Goal: Information Seeking & Learning: Check status

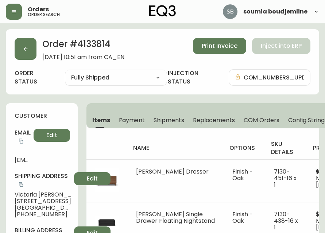
select select "FULLY_SHIPPED"
click at [27, 16] on div "Orders order search" at bounding box center [58, 12] width 104 height 16
click at [21, 13] on button "button" at bounding box center [14, 12] width 16 height 16
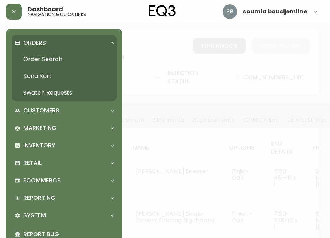
click at [52, 56] on link "Order Search" at bounding box center [64, 59] width 105 height 17
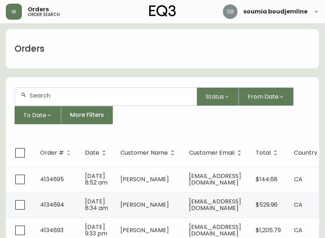
click at [50, 89] on div at bounding box center [105, 97] width 181 height 18
paste input "4134631."
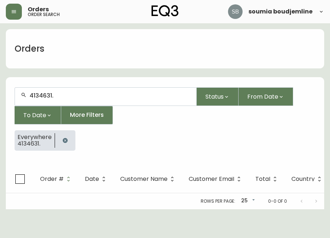
click at [79, 92] on div "4134631." at bounding box center [105, 97] width 181 height 18
click at [77, 97] on input "4134631." at bounding box center [110, 95] width 161 height 7
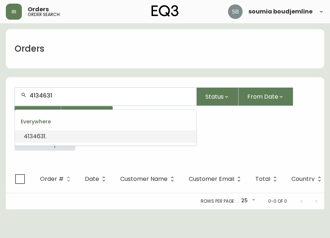
type input "4134631."
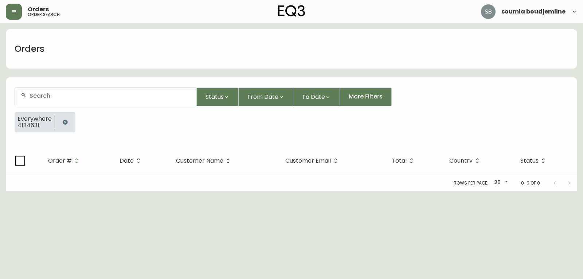
click at [66, 97] on input "text" at bounding box center [110, 95] width 161 height 7
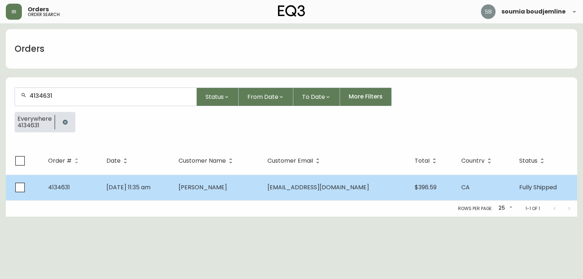
type input "4134631"
click at [216, 188] on span "[PERSON_NAME]" at bounding box center [202, 187] width 48 height 8
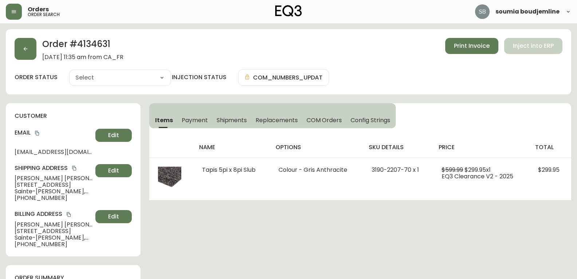
type input "Fully Shipped"
select select "FULLY_SHIPPED"
drag, startPoint x: 41, startPoint y: 199, endPoint x: 13, endPoint y: 201, distance: 28.5
click at [13, 201] on div "customer Email [EMAIL_ADDRESS][DOMAIN_NAME] Edit Shipping Address [PERSON_NAME]…" at bounding box center [73, 179] width 135 height 153
copy span "[PHONE_NUMBER]"
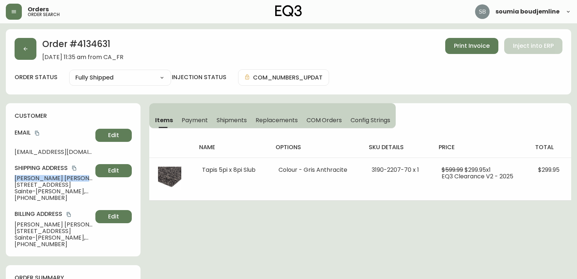
drag, startPoint x: 82, startPoint y: 177, endPoint x: 10, endPoint y: 176, distance: 71.8
click at [10, 176] on div "customer Email [EMAIL_ADDRESS][DOMAIN_NAME] Edit Shipping Address [PERSON_NAME]…" at bounding box center [73, 179] width 135 height 153
copy span "[PERSON_NAME]"
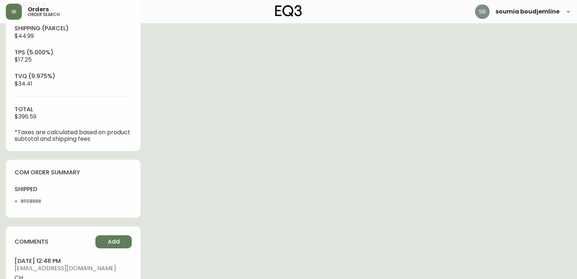
scroll to position [291, 0]
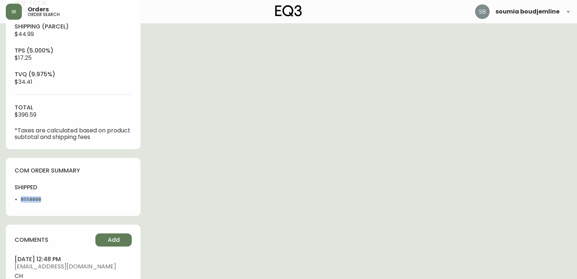
drag, startPoint x: 46, startPoint y: 200, endPoint x: 16, endPoint y: 200, distance: 30.2
click at [21, 200] on li "8558888" at bounding box center [45, 199] width 48 height 7
copy li "8558888"
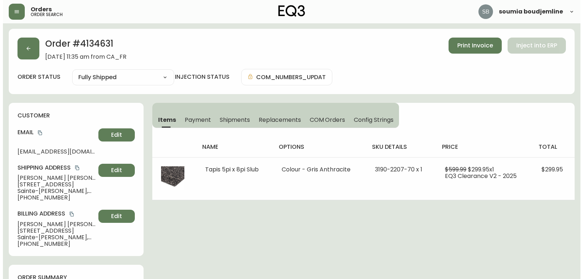
scroll to position [0, 0]
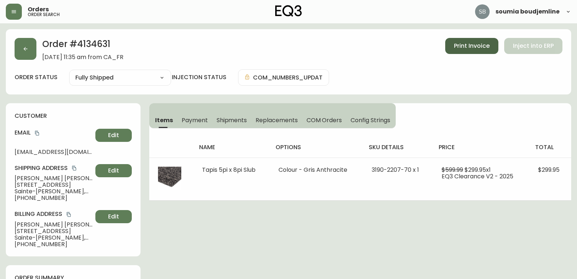
click at [324, 45] on span "Print Invoice" at bounding box center [472, 46] width 36 height 8
click at [226, 123] on span "Shipments" at bounding box center [232, 120] width 31 height 8
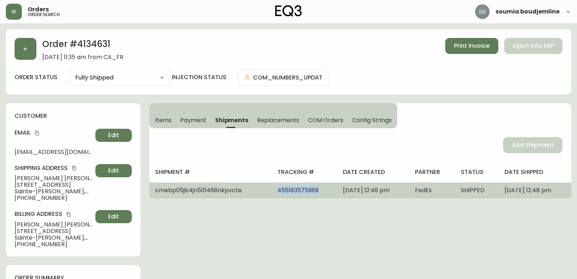
drag, startPoint x: 300, startPoint y: 188, endPoint x: 257, endPoint y: 189, distance: 43.4
click at [272, 189] on td "455183575969" at bounding box center [305, 190] width 66 height 16
copy span "455183575969"
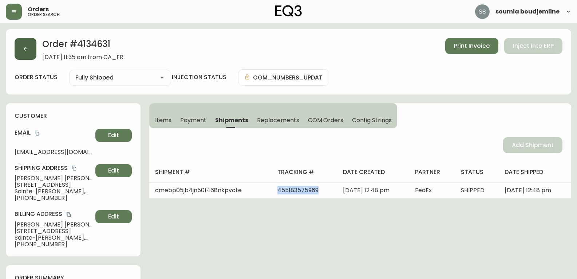
click at [23, 46] on button "button" at bounding box center [26, 49] width 22 height 22
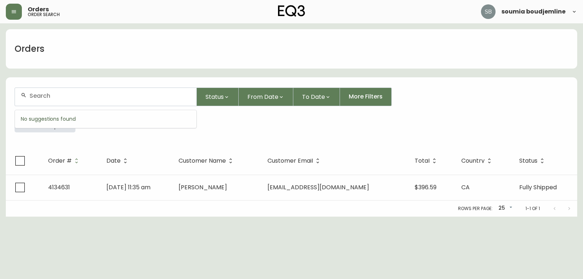
click at [52, 96] on input "text" at bounding box center [110, 95] width 161 height 7
paste input "[PHONE_NUMBER]"
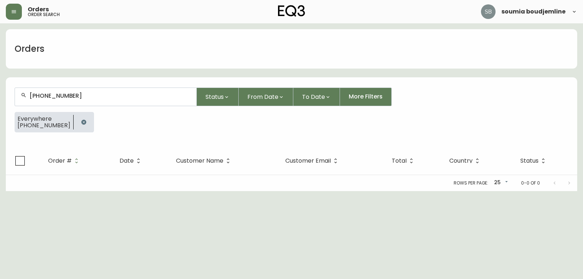
type input "(819) 370-220"
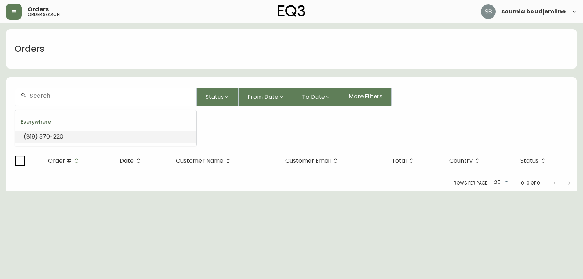
paste input "[PERSON_NAME]"
click at [60, 95] on input "text" at bounding box center [110, 95] width 161 height 7
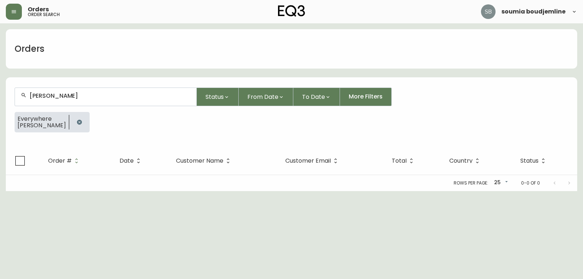
type input "[PERSON_NAME]"
